Goal: Information Seeking & Learning: Learn about a topic

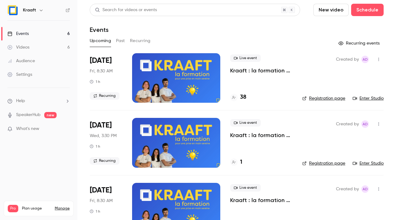
click at [122, 41] on button "Past" at bounding box center [120, 41] width 9 height 10
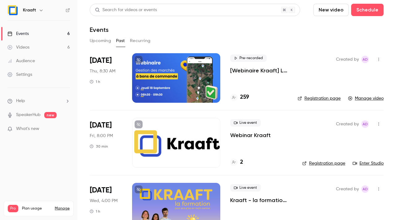
click at [194, 75] on div at bounding box center [176, 77] width 88 height 49
click at [245, 60] on span "Pre-recorded" at bounding box center [248, 57] width 36 height 7
